Goal: Navigation & Orientation: Find specific page/section

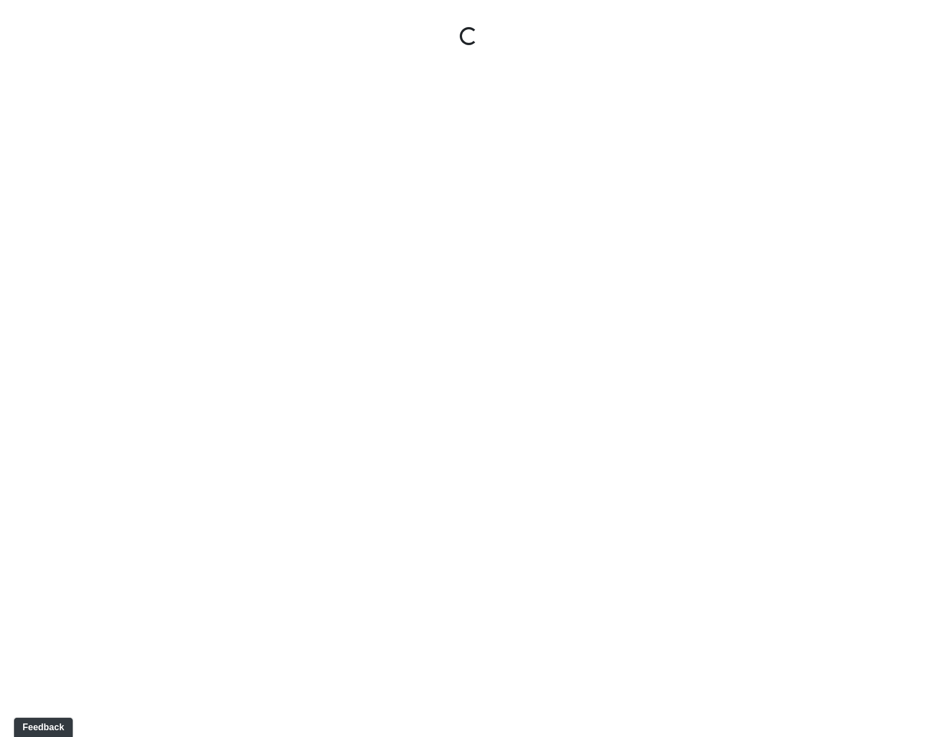
select select "rF9Y2TWouUAfWVEd1Berio"
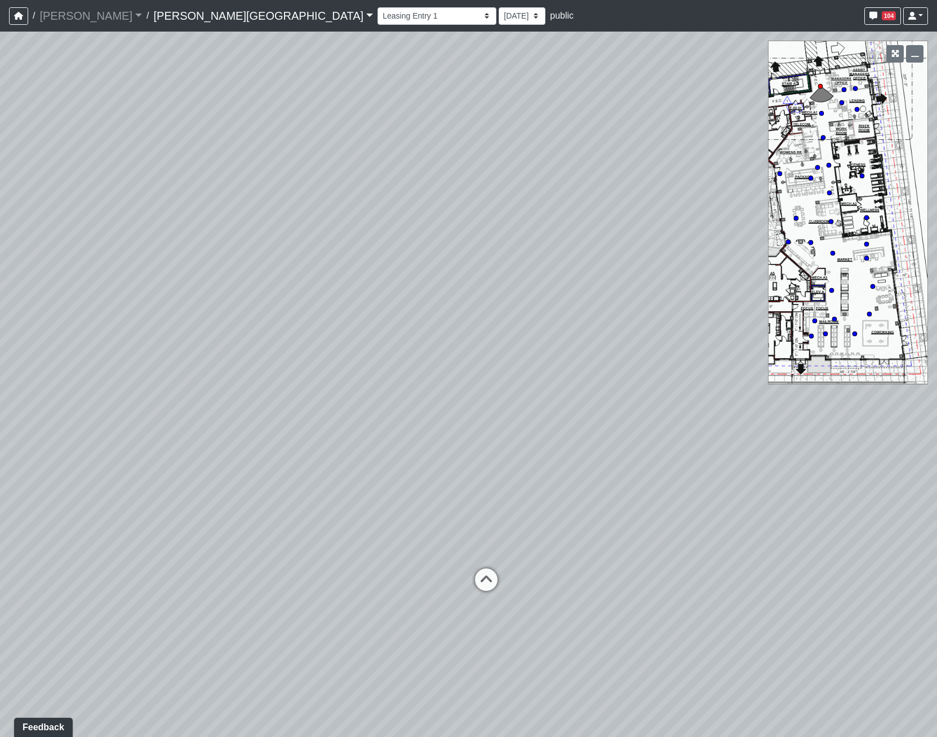
click at [153, 14] on link "[PERSON_NAME][GEOGRAPHIC_DATA]" at bounding box center [263, 16] width 220 height 23
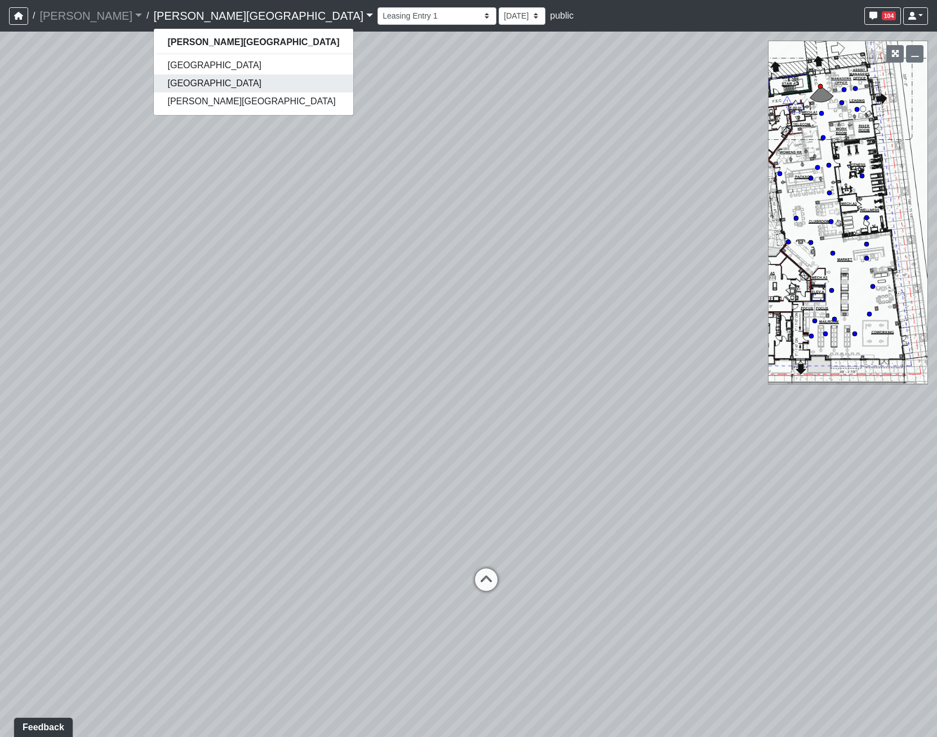
click at [154, 79] on link "[GEOGRAPHIC_DATA]" at bounding box center [253, 83] width 199 height 18
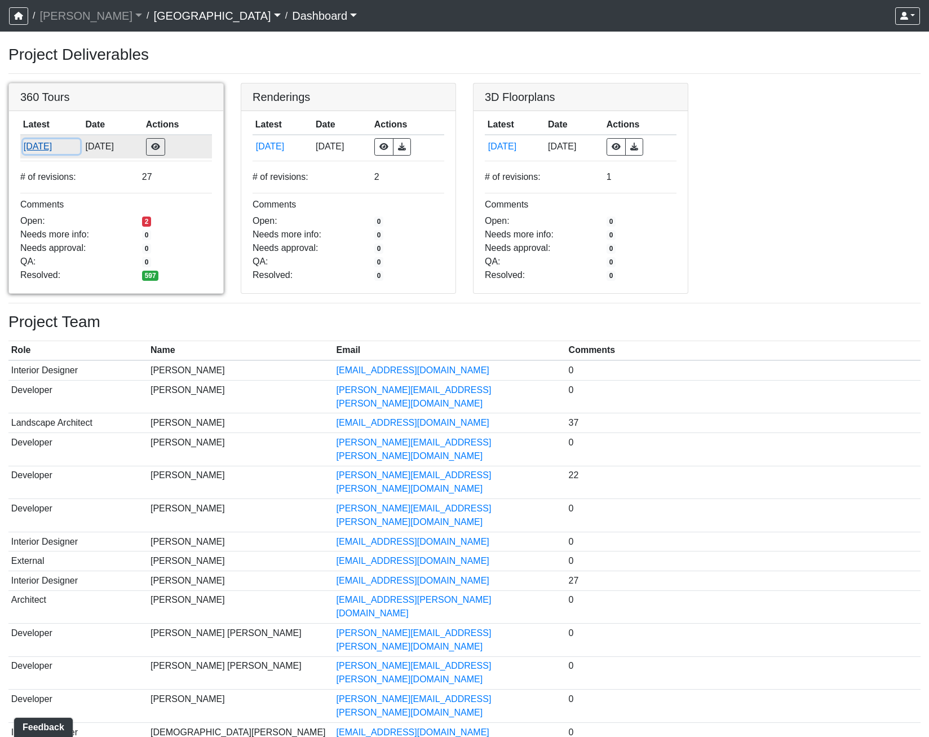
click at [41, 140] on button "8/28/2025" at bounding box center [51, 146] width 57 height 15
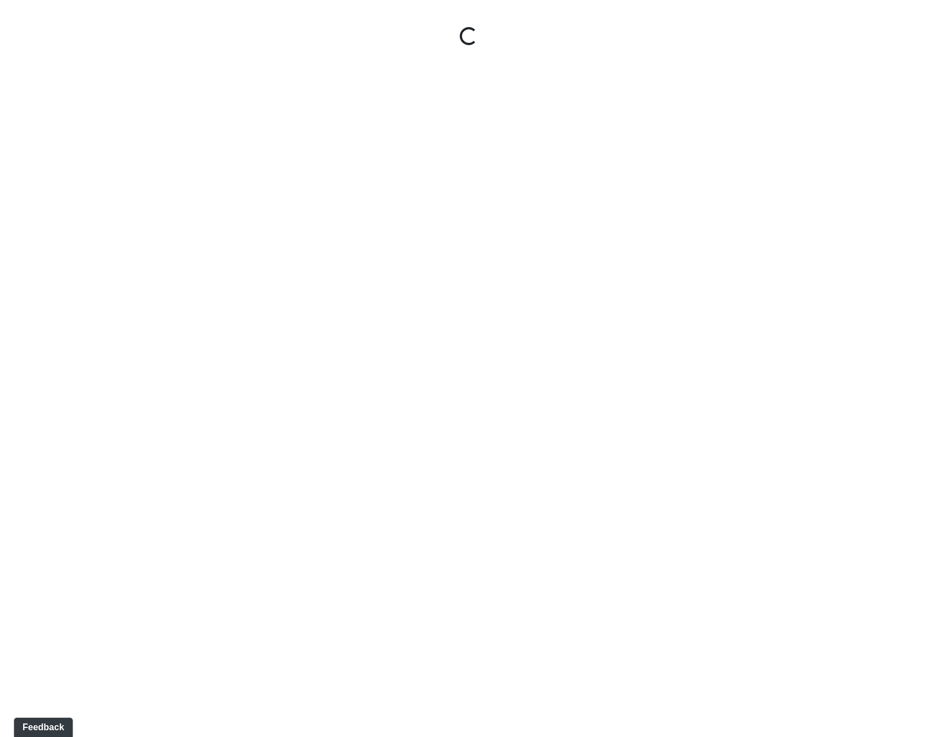
select select "gontoaMErPAtzSBVXh4ptW"
select select "h3ebyGk32eUmSzz99H473o"
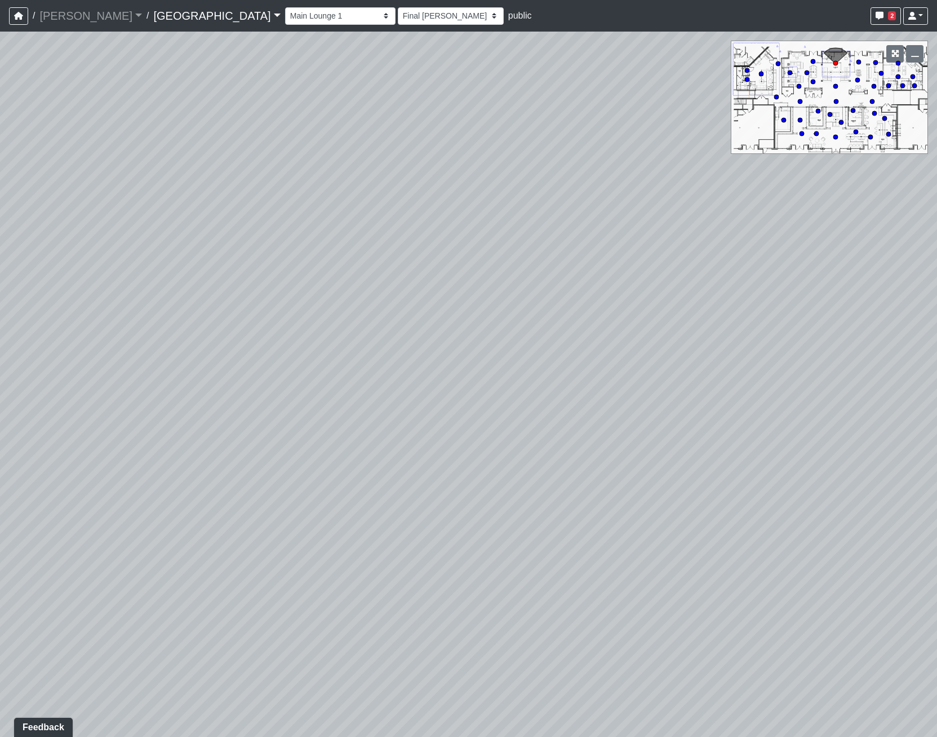
click at [834, 134] on icon at bounding box center [836, 137] width 6 height 6
select select "rippxyhkynD5Hm89PJ8RuH"
select select "h3ebyGk32eUmSzz99H473o"
click at [732, 599] on icon at bounding box center [728, 607] width 34 height 34
select select "pwytxSWgYHVvzQRFmDsR4a"
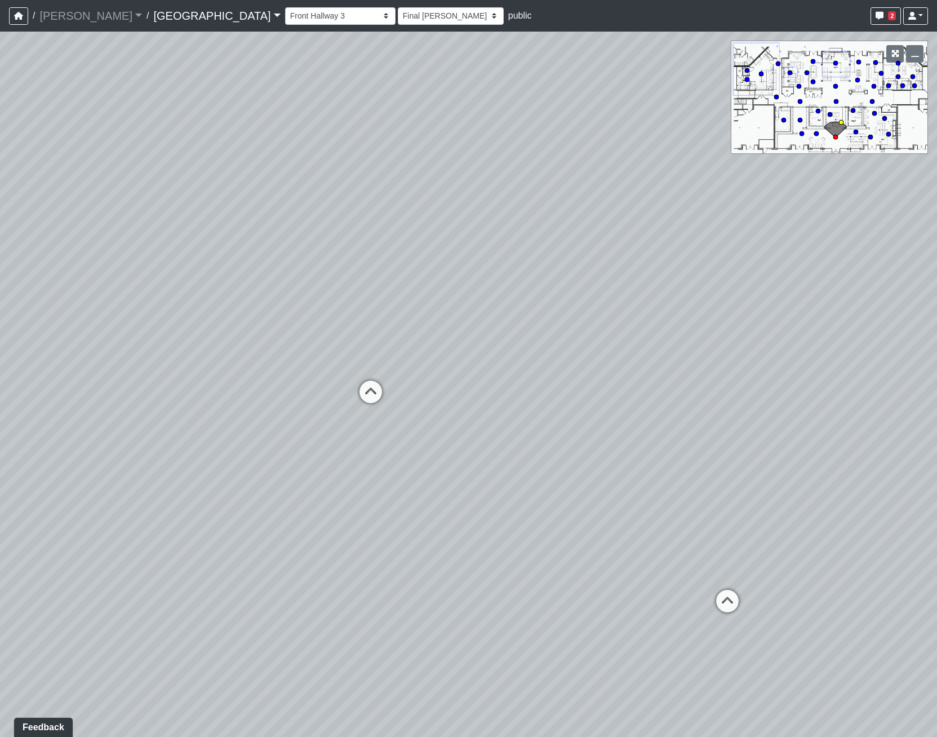
select select "h3ebyGk32eUmSzz99H473o"
click at [359, 504] on icon at bounding box center [364, 513] width 34 height 34
select select "bPB7wimamwCZGiPmsQdFAb"
select select "h3ebyGk32eUmSzz99H473o"
click at [450, 577] on icon at bounding box center [464, 593] width 34 height 34
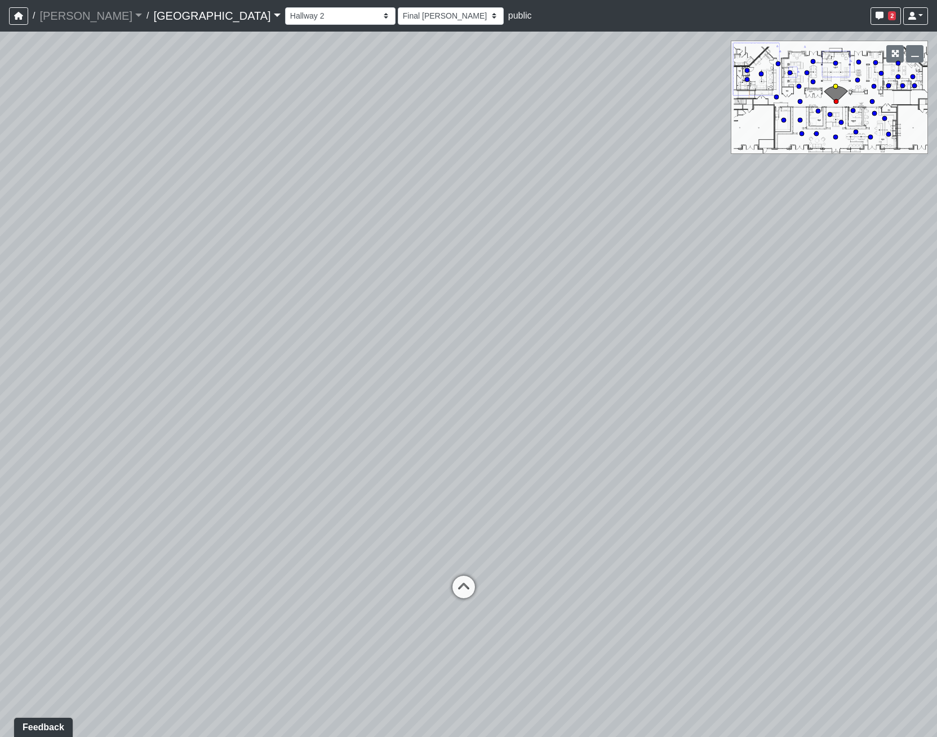
select select "8wm9MnJtpJPgxGZkoe9s2K"
select select "h3ebyGk32eUmSzz99H473o"
drag, startPoint x: 263, startPoint y: 463, endPoint x: 853, endPoint y: 508, distance: 591.9
click at [853, 508] on div "Loading... Pool Courtyard Entry 1 Loading... Main Lounge 2 Loading... Pool Cour…" at bounding box center [468, 384] width 937 height 705
click at [288, 547] on icon at bounding box center [287, 551] width 34 height 34
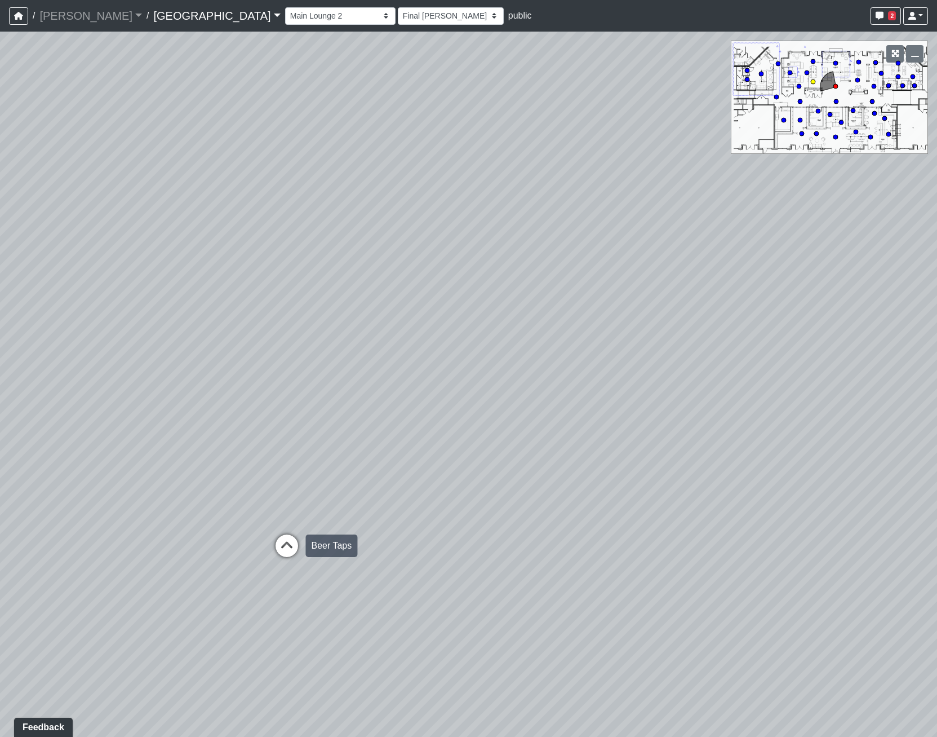
select select "nvS5Qoo4jEJcuhprzpoMAu"
select select "h3ebyGk32eUmSzz99H473o"
drag, startPoint x: 449, startPoint y: 454, endPoint x: -86, endPoint y: 246, distance: 573.2
click at [0, 246] on html "/ Flournoy Flournoy Loading... / Cool Springs Cool Springs Loading... Cool Spri…" at bounding box center [468, 368] width 937 height 737
drag, startPoint x: 538, startPoint y: 524, endPoint x: 63, endPoint y: 363, distance: 501.6
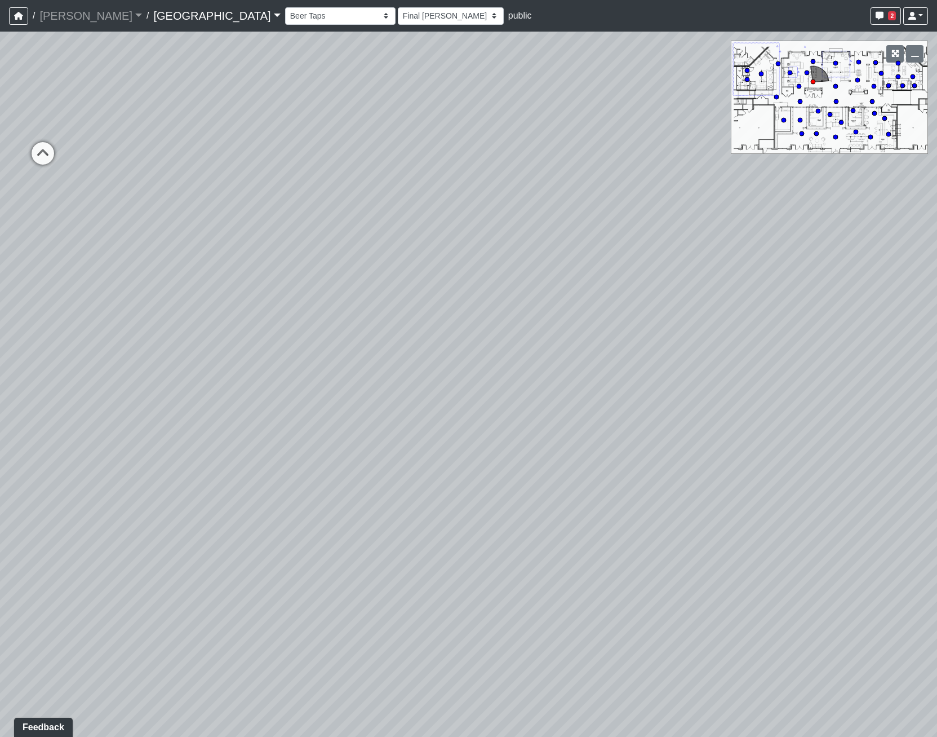
click at [63, 363] on div "Loading... Pool Courtyard Entry 1 Loading... Main Lounge 2 Loading... Pool Cour…" at bounding box center [468, 384] width 937 height 705
drag, startPoint x: 484, startPoint y: 368, endPoint x: -87, endPoint y: 326, distance: 573.0
click at [0, 326] on html "/ Flournoy Flournoy Loading... / Cool Springs Cool Springs Loading... Cool Spri…" at bounding box center [468, 368] width 937 height 737
drag, startPoint x: 395, startPoint y: 357, endPoint x: 201, endPoint y: 502, distance: 242.5
click at [203, 508] on div "Loading... Pool Courtyard Entry 1 Loading... Main Lounge 2 Loading... Pool Cour…" at bounding box center [468, 384] width 937 height 705
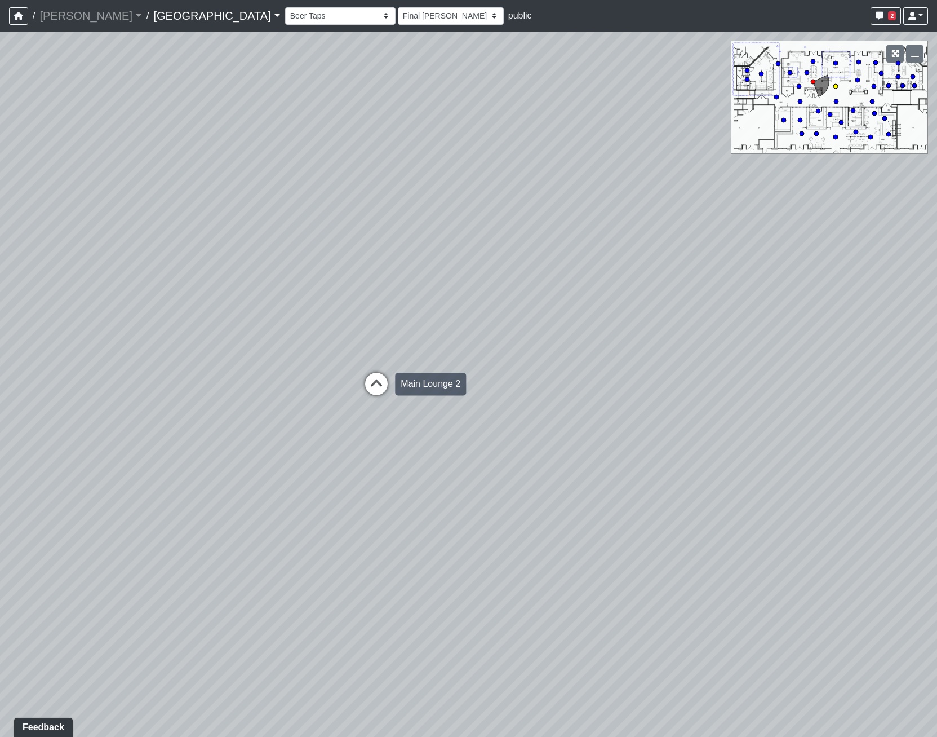
click at [367, 377] on icon at bounding box center [377, 390] width 34 height 34
select select "8wm9MnJtpJPgxGZkoe9s2K"
select select "h3ebyGk32eUmSzz99H473o"
drag, startPoint x: 474, startPoint y: 365, endPoint x: 791, endPoint y: 375, distance: 316.9
click at [782, 375] on div "Loading... Pool Courtyard Entry 1 Loading... Main Lounge 2 Loading... Pool Cour…" at bounding box center [468, 384] width 937 height 705
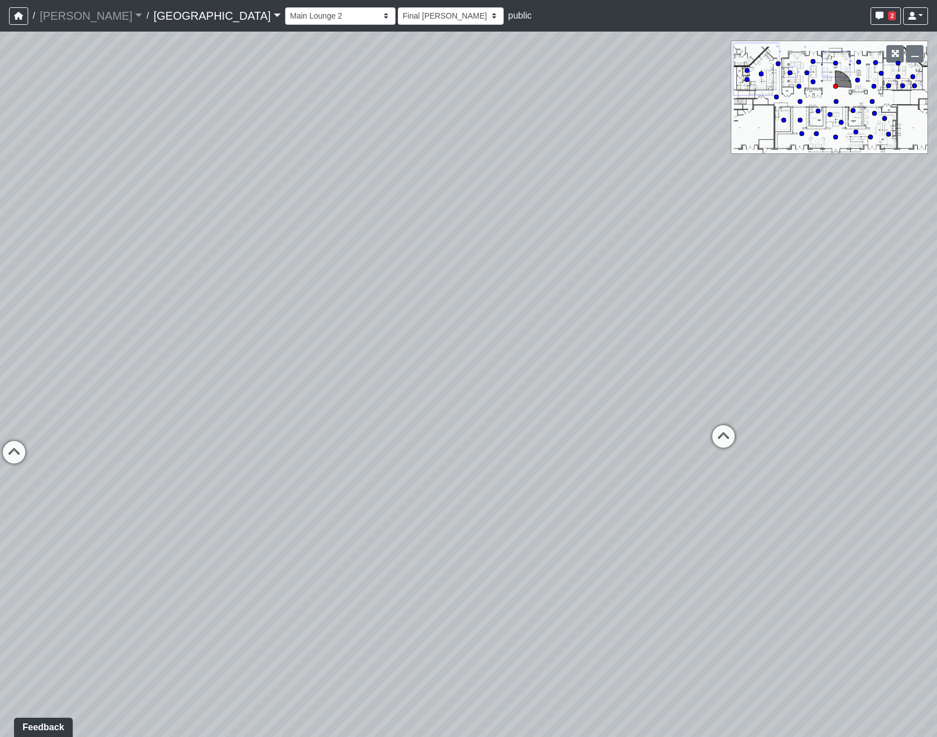
drag, startPoint x: 259, startPoint y: 284, endPoint x: 856, endPoint y: 368, distance: 602.2
click at [835, 366] on div "Loading... Pool Courtyard Entry 1 Loading... Main Lounge 2 Loading... Pool Cour…" at bounding box center [468, 384] width 937 height 705
drag, startPoint x: 386, startPoint y: 480, endPoint x: 880, endPoint y: 489, distance: 494.4
click at [880, 489] on div "Loading... Pool Courtyard Entry 1 Loading... Main Lounge 2 Loading... Pool Cour…" at bounding box center [468, 384] width 937 height 705
drag, startPoint x: 387, startPoint y: 480, endPoint x: 861, endPoint y: 478, distance: 474.0
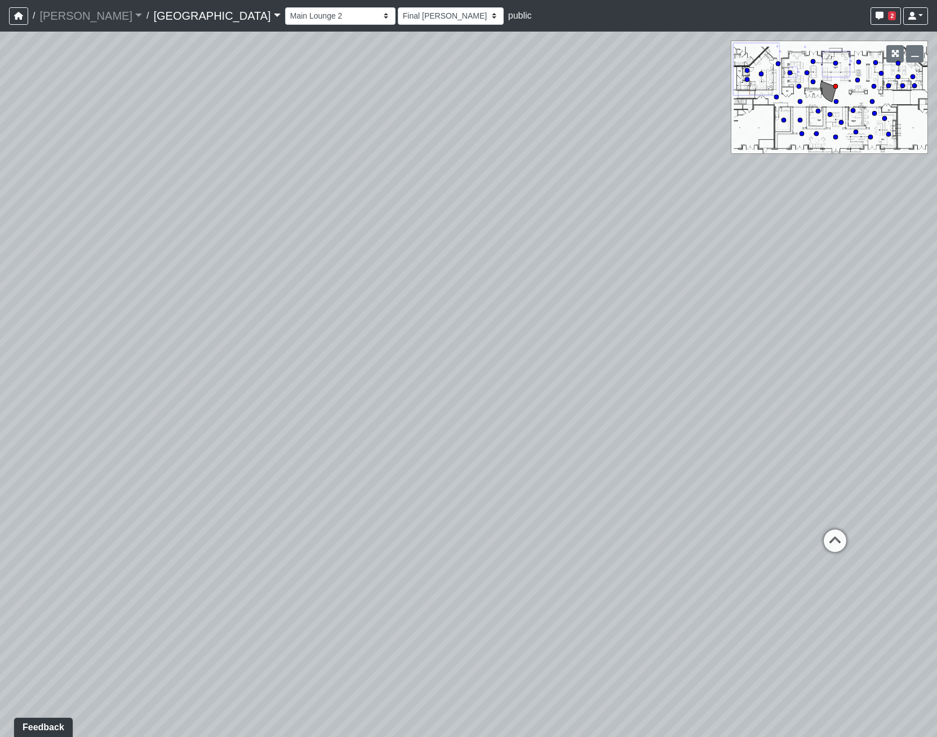
click at [861, 478] on div "Loading... Pool Courtyard Entry 1 Loading... Main Lounge 2 Loading... Pool Cour…" at bounding box center [468, 384] width 937 height 705
drag, startPoint x: 742, startPoint y: 503, endPoint x: 153, endPoint y: 417, distance: 596.0
click at [153, 417] on div "Loading... Pool Courtyard Entry 1 Loading... Main Lounge 2 Loading... Pool Cour…" at bounding box center [468, 384] width 937 height 705
click at [544, 379] on icon at bounding box center [556, 390] width 34 height 34
select select "nvS5Qoo4jEJcuhprzpoMAu"
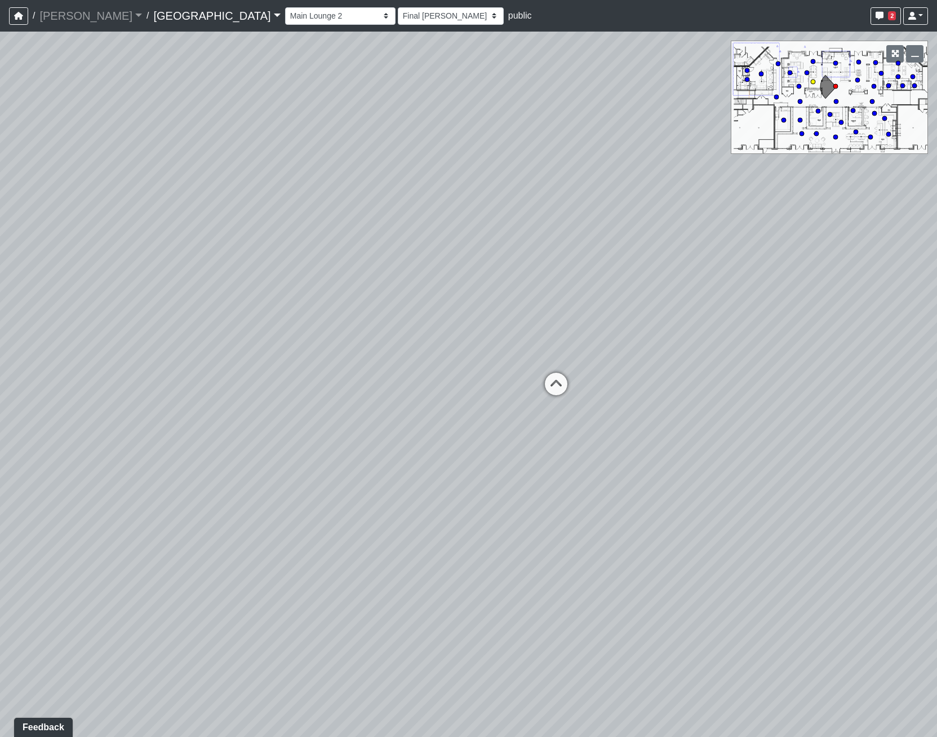
select select "h3ebyGk32eUmSzz99H473o"
click at [760, 74] on circle at bounding box center [761, 74] width 5 height 5
select select "cH18fr94jDTRmB5JSKNetn"
select select "93VtKPcPFWh8z7vX4wXbQP"
drag, startPoint x: 595, startPoint y: 232, endPoint x: 42, endPoint y: 49, distance: 582.0
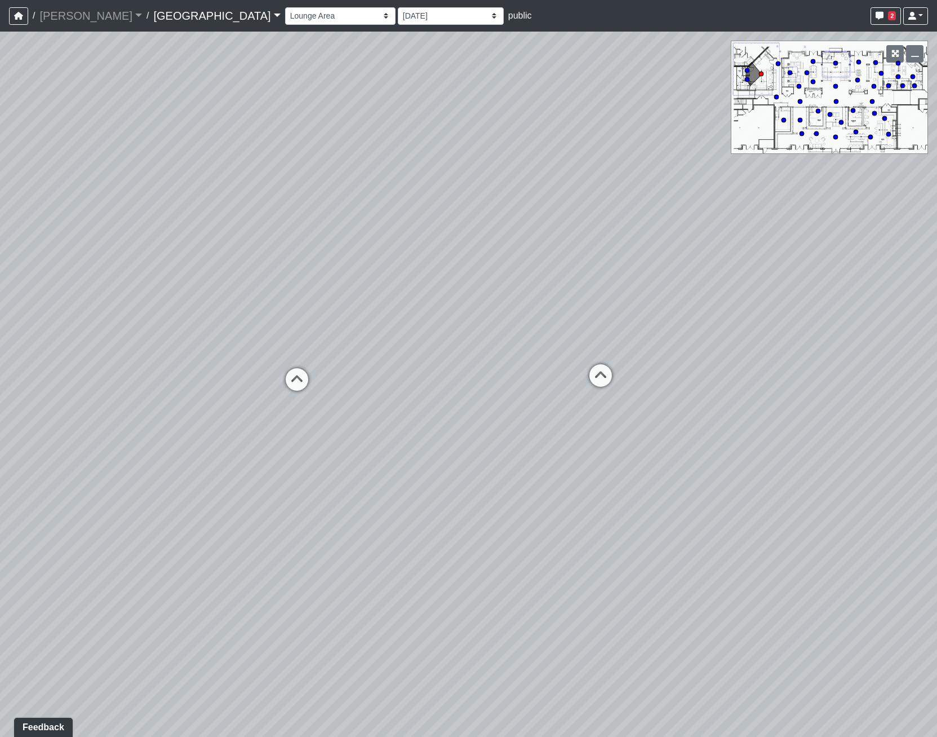
click at [36, 45] on div "Loading... Pool Courtyard Entry 1 Loading... Main Lounge 2 Loading... Pool Cour…" at bounding box center [468, 384] width 937 height 705
drag, startPoint x: 709, startPoint y: 269, endPoint x: 879, endPoint y: 294, distance: 171.9
click at [937, 313] on html "/ Flournoy Flournoy Loading... / Cool Springs Cool Springs Loading... Cool Spri…" at bounding box center [468, 368] width 937 height 737
drag, startPoint x: 647, startPoint y: 318, endPoint x: 822, endPoint y: 318, distance: 174.7
click at [937, 323] on html "/ Flournoy Flournoy Loading... / Cool Springs Cool Springs Loading... Cool Spri…" at bounding box center [468, 368] width 937 height 737
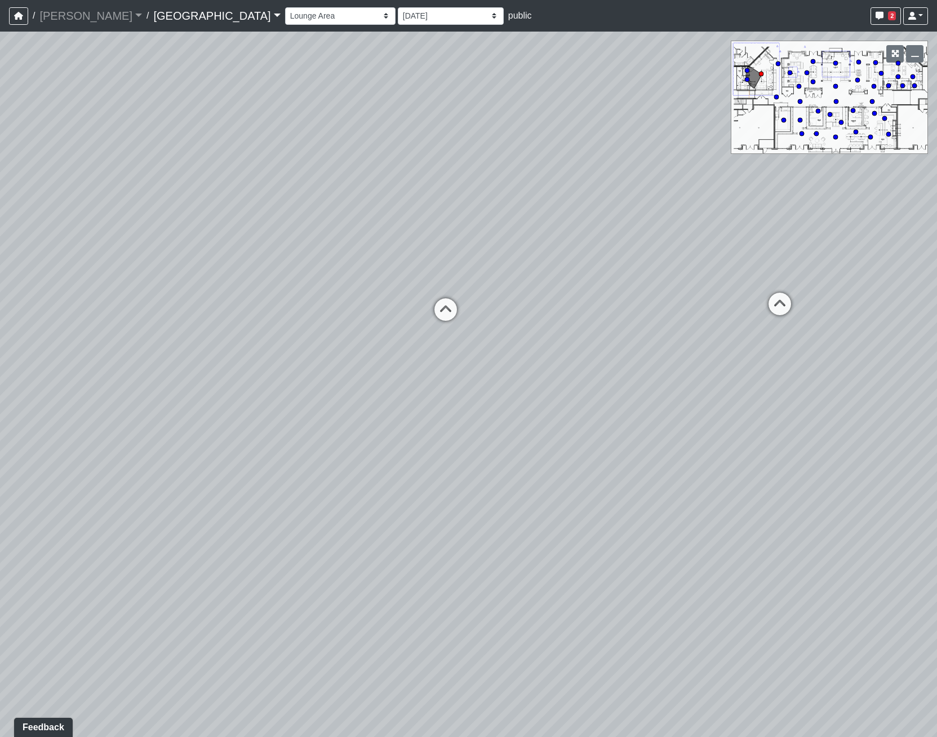
click at [715, 346] on div "Loading... Pool Courtyard Entry 1 Loading... Main Lounge 2 Loading... Pool Cour…" at bounding box center [468, 384] width 937 height 705
drag, startPoint x: 572, startPoint y: 461, endPoint x: 67, endPoint y: 261, distance: 543.6
click at [63, 269] on div "Loading... Pool Courtyard Entry 1 Loading... Main Lounge 2 Loading... Pool Cour…" at bounding box center [468, 384] width 937 height 705
drag, startPoint x: 272, startPoint y: 284, endPoint x: 296, endPoint y: 328, distance: 50.2
click at [296, 328] on div "Loading... Pool Courtyard Entry 1 Loading... Main Lounge 2 Loading... Pool Cour…" at bounding box center [468, 384] width 937 height 705
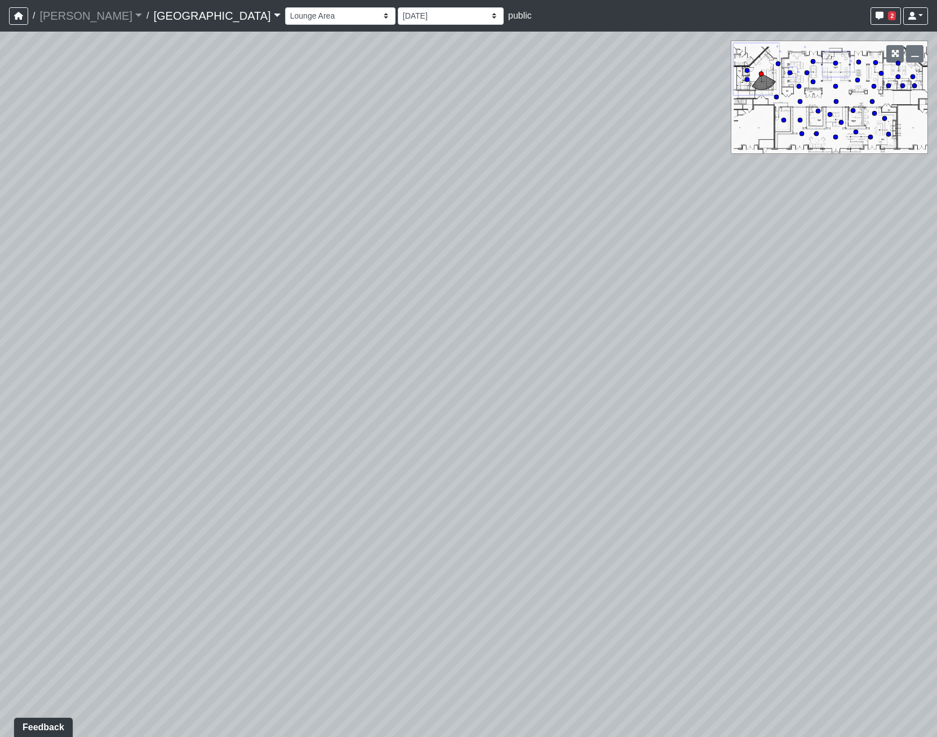
drag, startPoint x: 421, startPoint y: 578, endPoint x: 672, endPoint y: 496, distance: 263.8
click at [672, 496] on div "Loading... Pool Courtyard Entry 1 Loading... Main Lounge 2 Loading... Pool Cour…" at bounding box center [468, 384] width 937 height 705
drag, startPoint x: 685, startPoint y: 457, endPoint x: 759, endPoint y: 454, distance: 73.9
click at [759, 454] on div "Loading... Pool Courtyard Entry 1 Loading... Main Lounge 2 Loading... Pool Cour…" at bounding box center [468, 384] width 937 height 705
drag, startPoint x: 302, startPoint y: 402, endPoint x: 189, endPoint y: 326, distance: 136.5
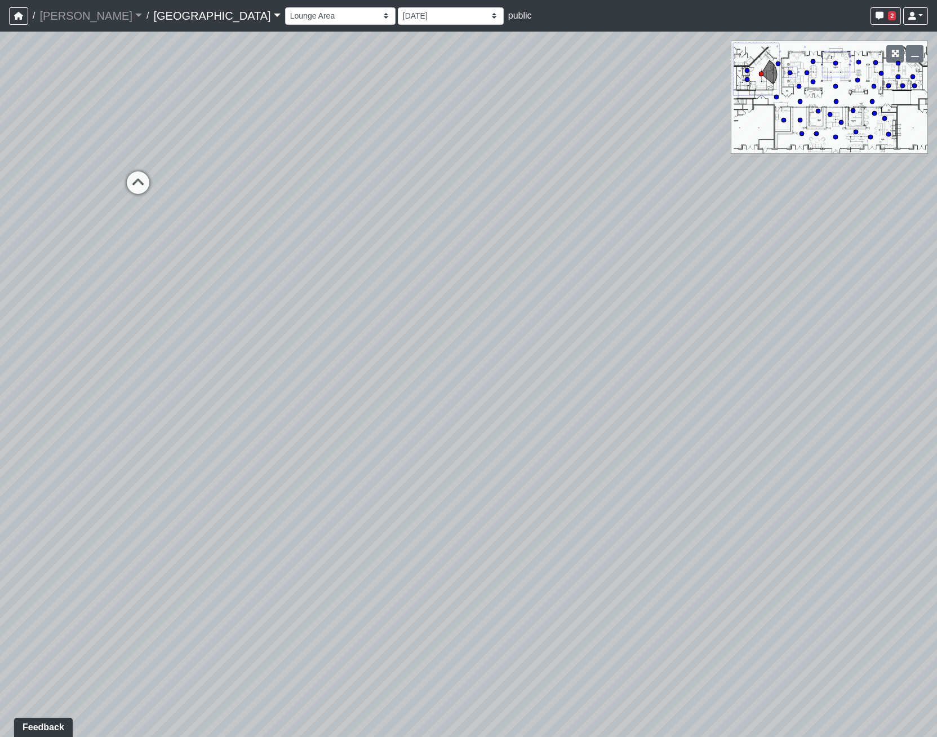
click at [189, 326] on div "Loading... Pool Courtyard Entry 1 Loading... Main Lounge 2 Loading... Pool Cour…" at bounding box center [468, 384] width 937 height 705
drag, startPoint x: 99, startPoint y: 382, endPoint x: -56, endPoint y: 382, distance: 155.0
click at [0, 382] on html "/ Flournoy Flournoy Loading... / Cool Springs Cool Springs Loading... Cool Spri…" at bounding box center [468, 368] width 937 height 737
drag, startPoint x: 736, startPoint y: 396, endPoint x: 702, endPoint y: 654, distance: 261.0
click at [702, 654] on div "Loading... Pool Courtyard Entry 1 Loading... Main Lounge 2 Loading... Pool Cour…" at bounding box center [468, 384] width 937 height 705
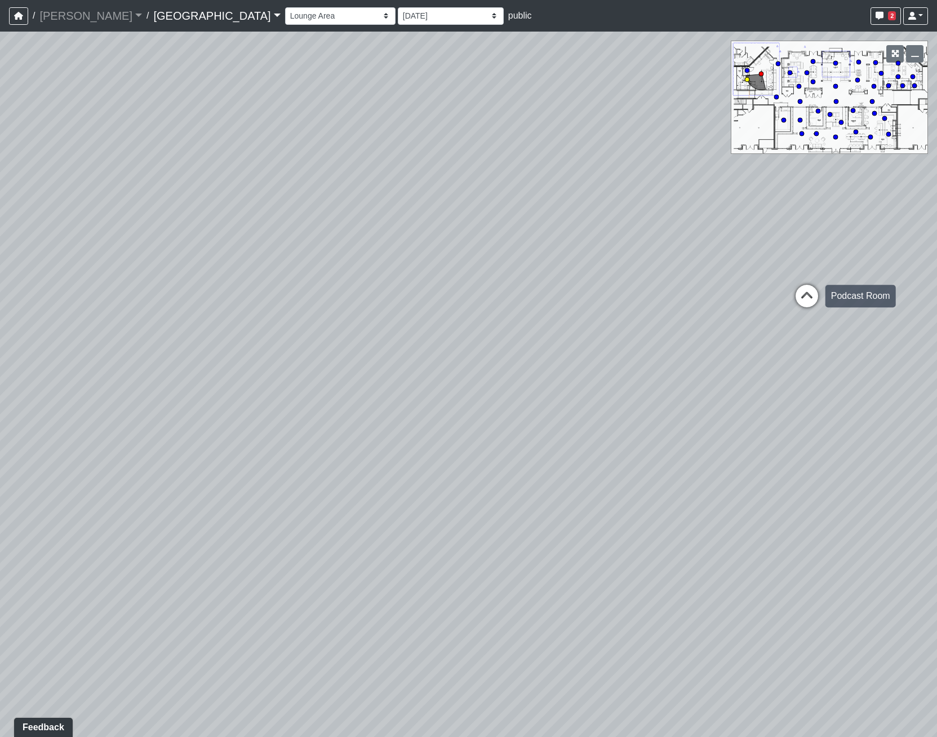
click at [800, 298] on icon at bounding box center [807, 302] width 34 height 34
drag, startPoint x: 618, startPoint y: 468, endPoint x: 863, endPoint y: 278, distance: 310.5
click at [863, 278] on div "Loading... Pool Courtyard Entry 1 Loading... Main Lounge 2 Loading... Pool Cour…" at bounding box center [468, 384] width 937 height 705
drag, startPoint x: 694, startPoint y: 453, endPoint x: 325, endPoint y: 257, distance: 417.3
click at [468, 317] on div "Loading... Pool Courtyard Entry 1 Loading... Main Lounge 2 Loading... Pool Cour…" at bounding box center [468, 384] width 937 height 705
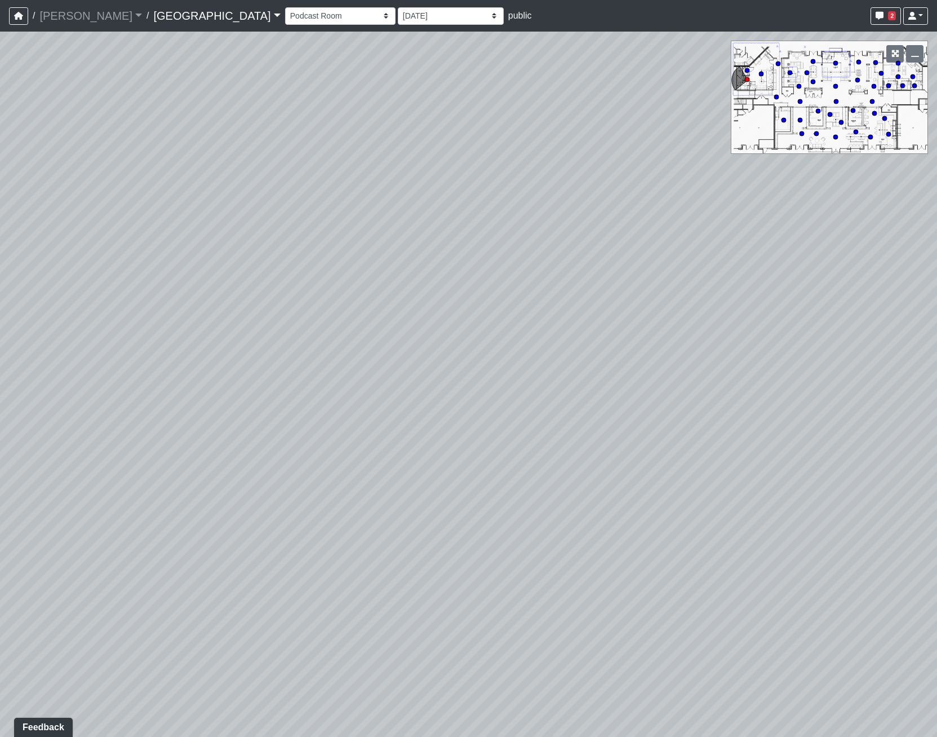
drag, startPoint x: 471, startPoint y: 399, endPoint x: -82, endPoint y: 552, distance: 573.3
click at [0, 552] on html "/ Flournoy Flournoy Loading... / Cool Springs Cool Springs Loading... Cool Spri…" at bounding box center [468, 368] width 937 height 737
drag, startPoint x: 17, startPoint y: 556, endPoint x: -73, endPoint y: 571, distance: 90.9
click at [0, 571] on html "/ Flournoy Flournoy Loading... / Cool Springs Cool Springs Loading... Cool Spri…" at bounding box center [468, 368] width 937 height 737
click at [648, 303] on icon at bounding box center [648, 306] width 34 height 34
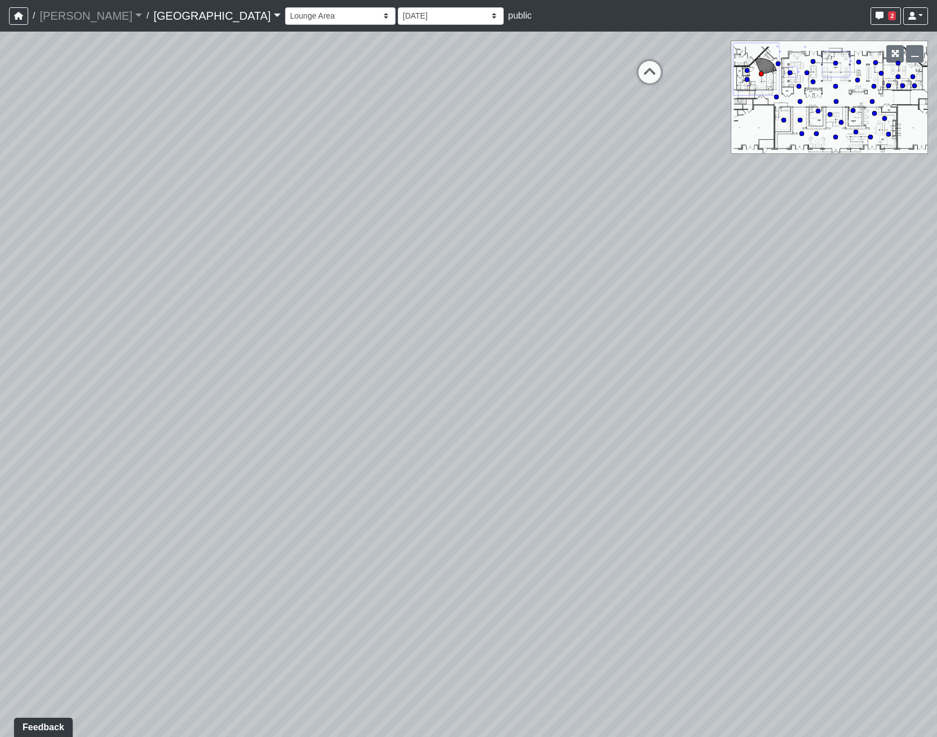
drag, startPoint x: 600, startPoint y: 244, endPoint x: 978, endPoint y: 330, distance: 387.3
click at [937, 330] on html "/ Flournoy Flournoy Loading... / Cool Springs Cool Springs Loading... Cool Spri…" at bounding box center [468, 368] width 937 height 737
click at [539, 343] on div "Loading... Pool Courtyard Entry 1 Loading... Main Lounge 2 Loading... Pool Cour…" at bounding box center [468, 384] width 937 height 705
drag, startPoint x: 338, startPoint y: 492, endPoint x: 764, endPoint y: 475, distance: 426.5
click at [763, 475] on div "Loading... Pool Courtyard Entry 1 Loading... Main Lounge 2 Loading... Pool Cour…" at bounding box center [468, 384] width 937 height 705
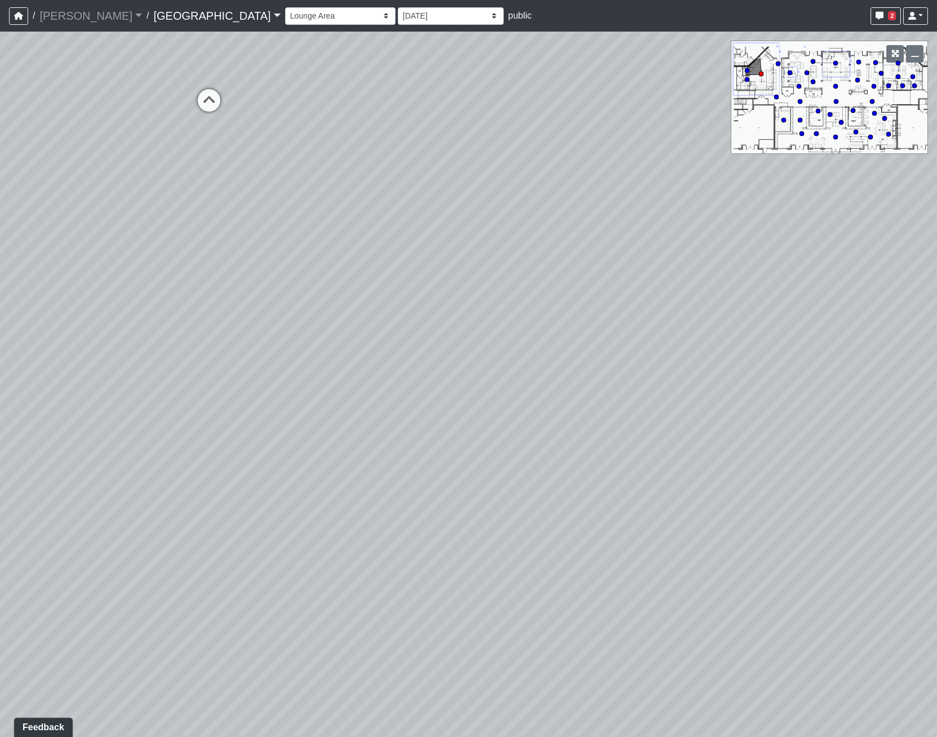
drag, startPoint x: 877, startPoint y: 533, endPoint x: 905, endPoint y: 534, distance: 28.2
click at [905, 534] on div "Loading... Pool Courtyard Entry 1 Loading... Main Lounge 2 Loading... Pool Cour…" at bounding box center [468, 384] width 937 height 705
click at [672, 158] on icon at bounding box center [675, 156] width 34 height 34
drag, startPoint x: 447, startPoint y: 379, endPoint x: 979, endPoint y: 233, distance: 551.4
click at [937, 233] on html "/ Flournoy Flournoy Loading... / Cool Springs Cool Springs Loading... Cool Spri…" at bounding box center [468, 368] width 937 height 737
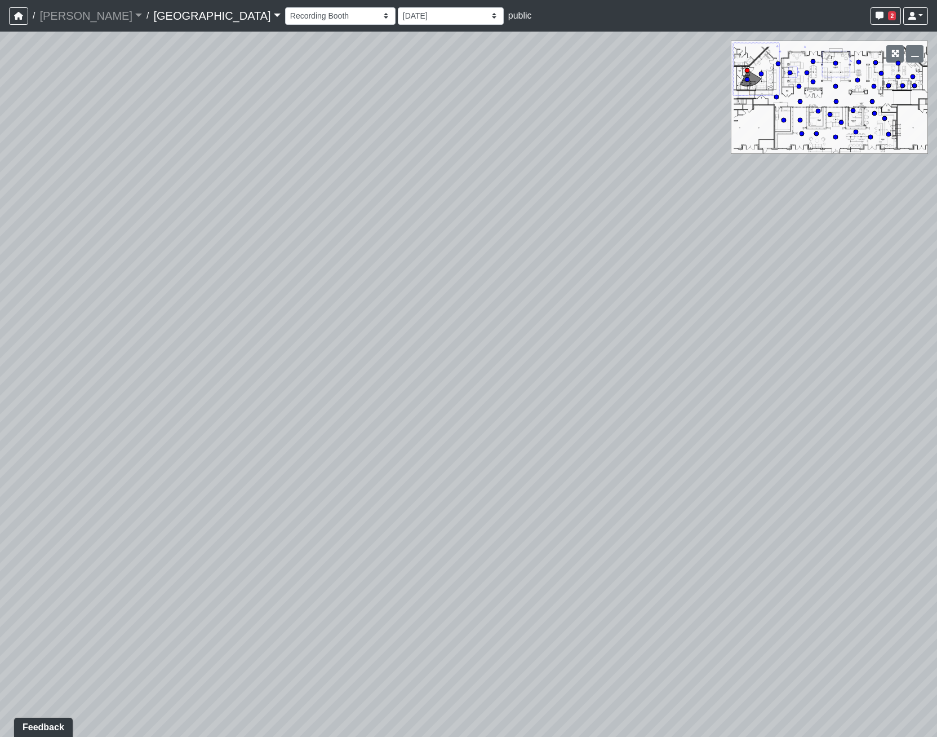
drag, startPoint x: 626, startPoint y: 318, endPoint x: 905, endPoint y: 293, distance: 280.2
click at [905, 293] on div "Loading... Pool Courtyard Entry 1 Loading... Main Lounge 2 Loading... Pool Cour…" at bounding box center [468, 384] width 937 height 705
drag, startPoint x: 516, startPoint y: 349, endPoint x: 707, endPoint y: 393, distance: 195.4
click at [707, 393] on div "Loading... Pool Courtyard Entry 1 Loading... Main Lounge 2 Loading... Pool Cour…" at bounding box center [468, 384] width 937 height 705
click at [430, 247] on icon at bounding box center [431, 261] width 34 height 34
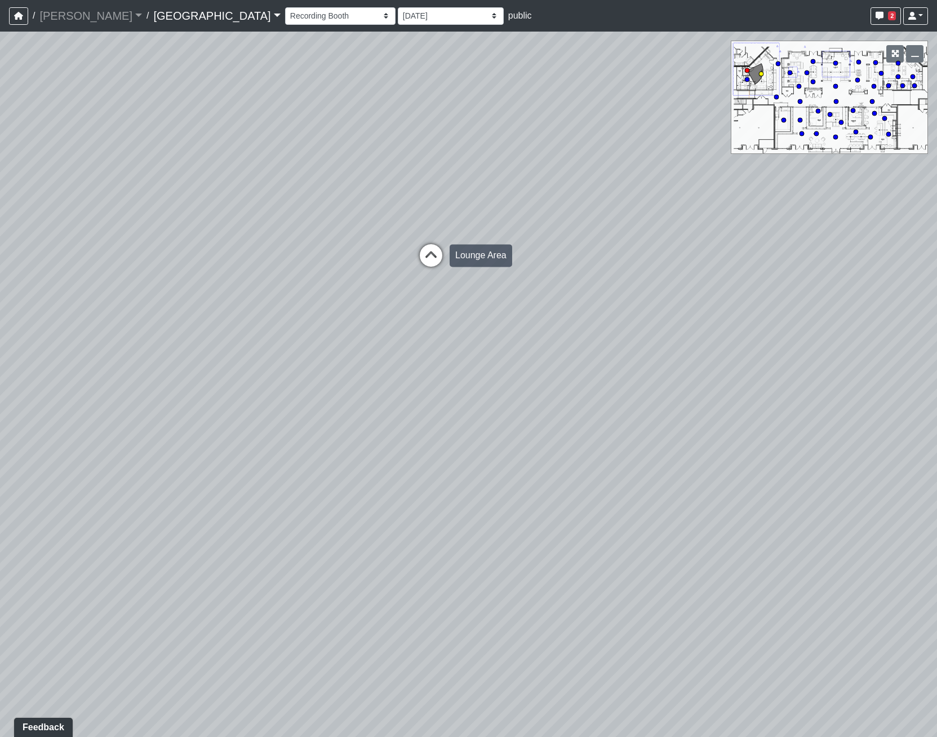
select select "cH18fr94jDTRmB5JSKNetn"
